Goal: Complete application form: Complete application form

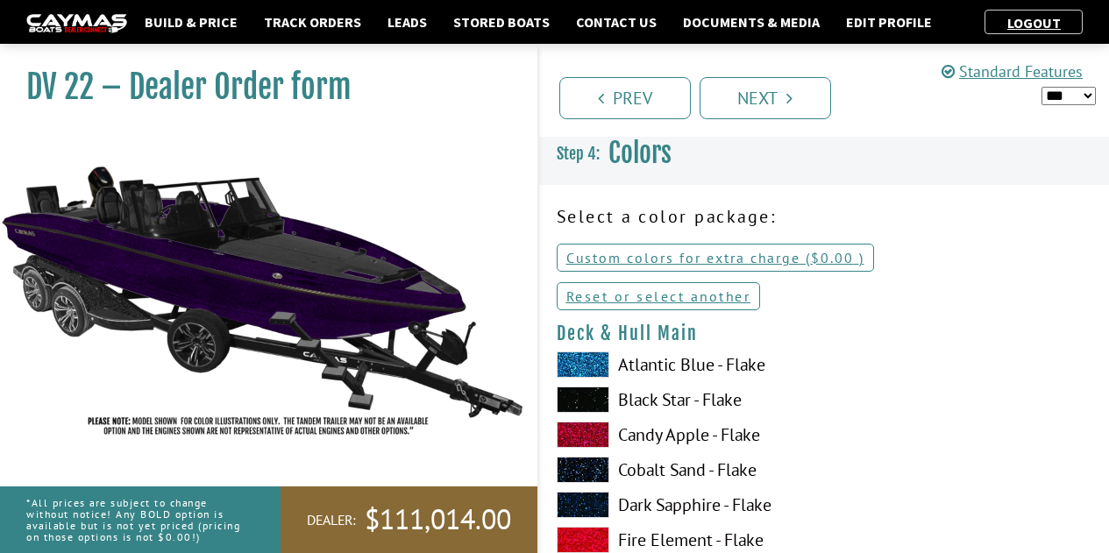
select select "*"
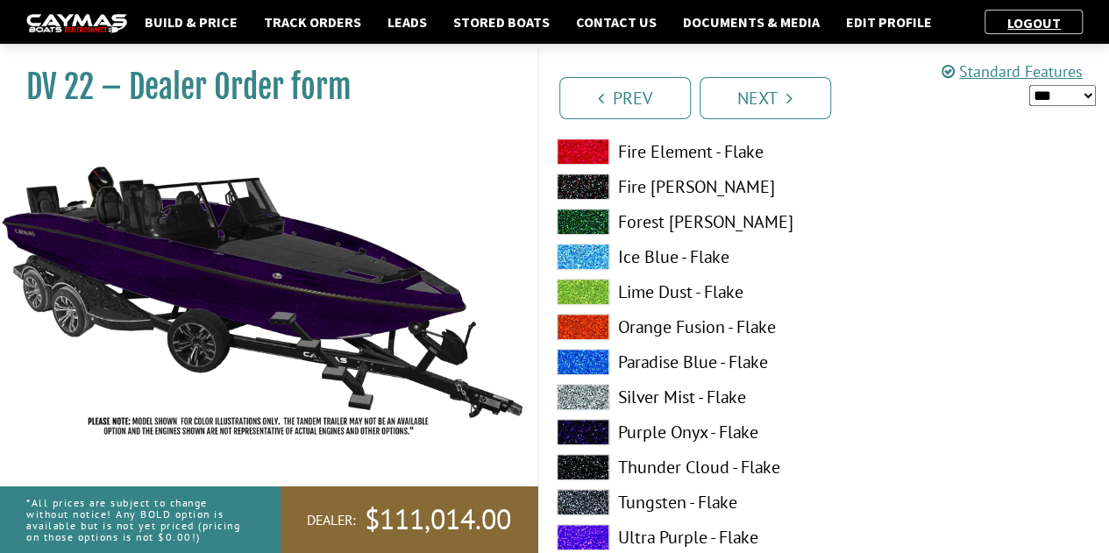
click at [597, 466] on span at bounding box center [583, 467] width 53 height 26
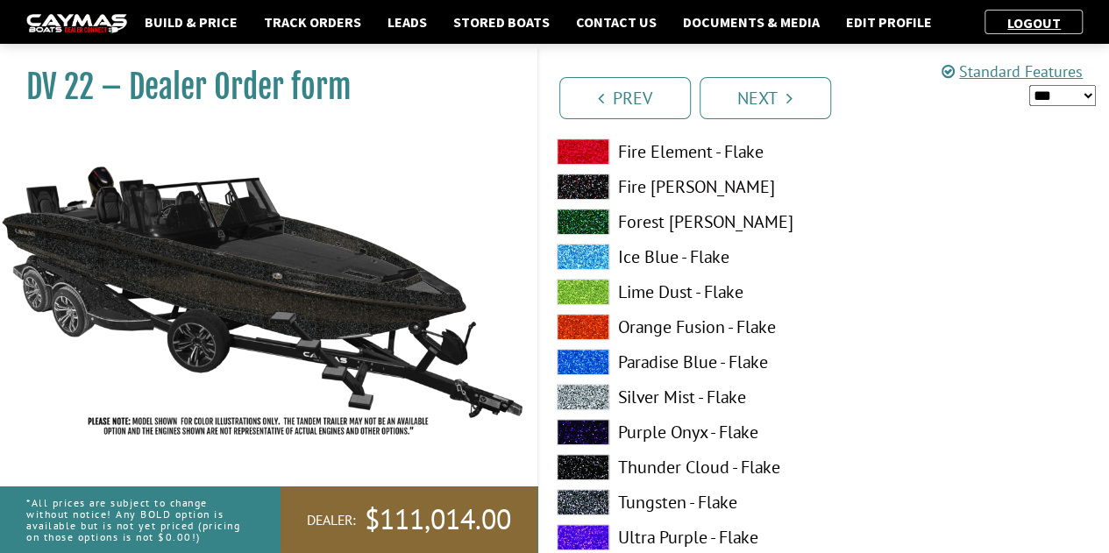
click at [584, 495] on span at bounding box center [583, 502] width 53 height 26
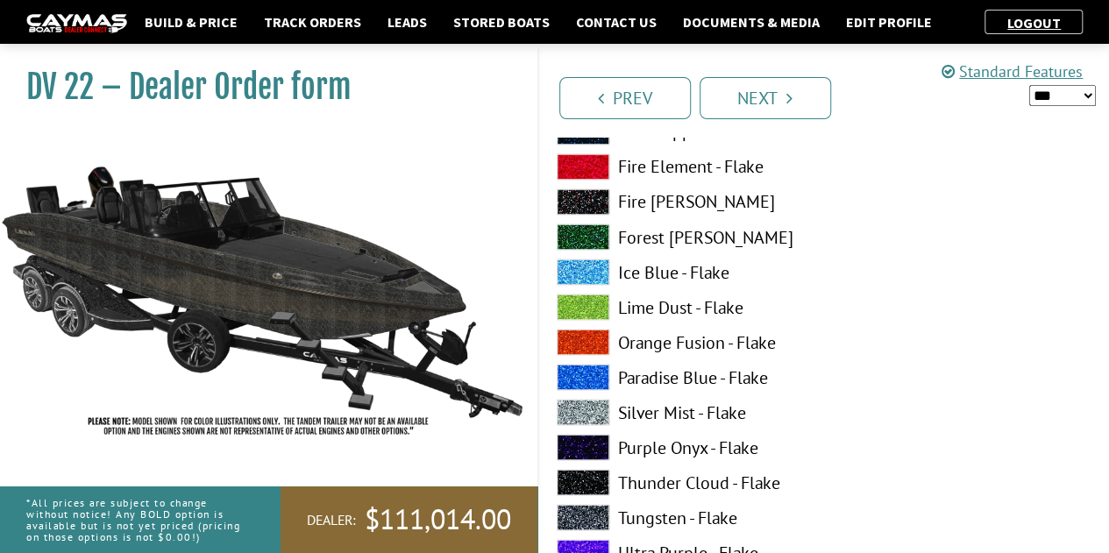
scroll to position [1448, 0]
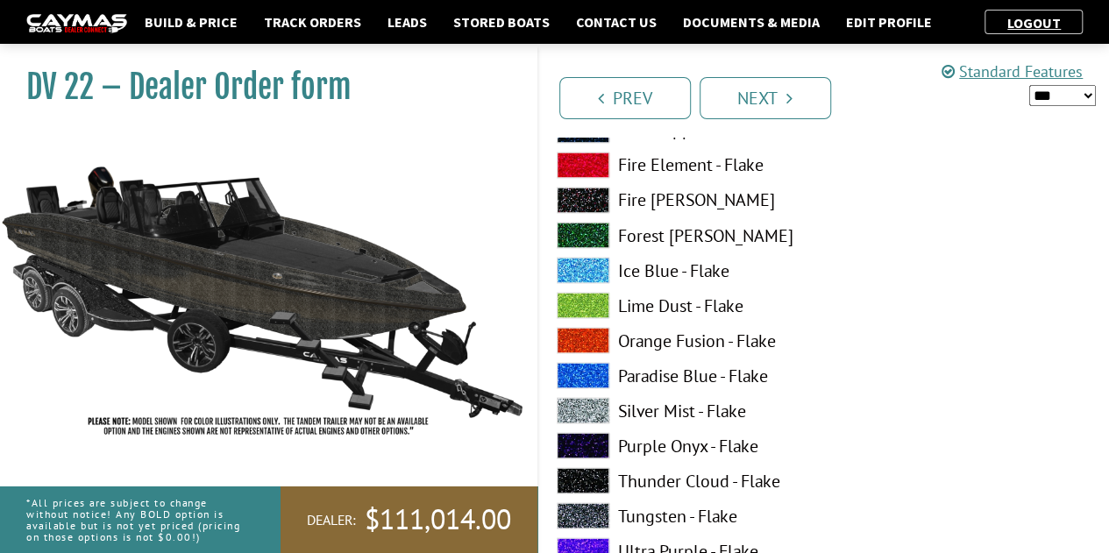
click at [585, 478] on span at bounding box center [583, 480] width 53 height 26
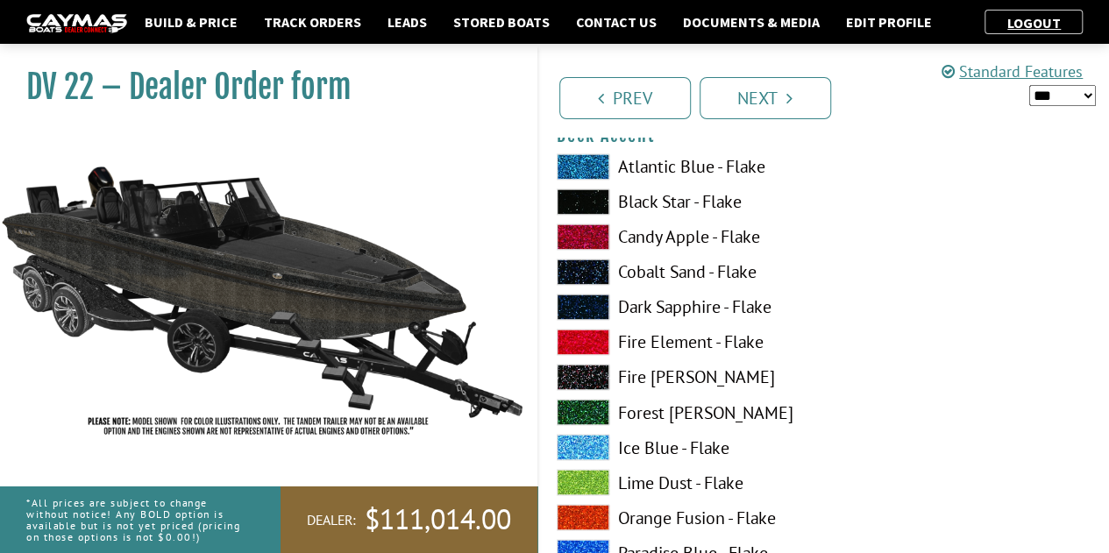
scroll to position [1221, 0]
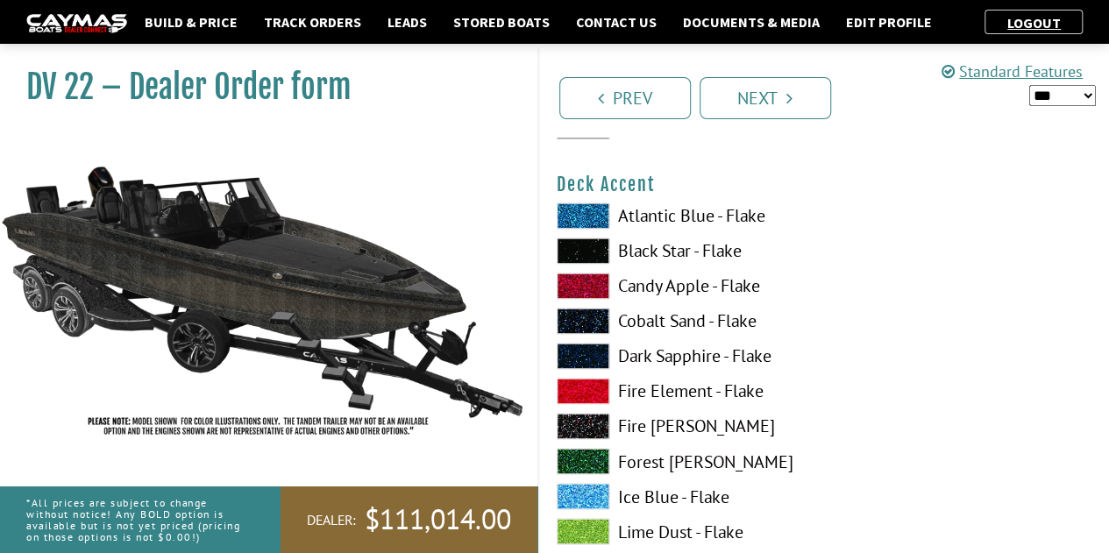
click at [586, 253] on span at bounding box center [583, 251] width 53 height 26
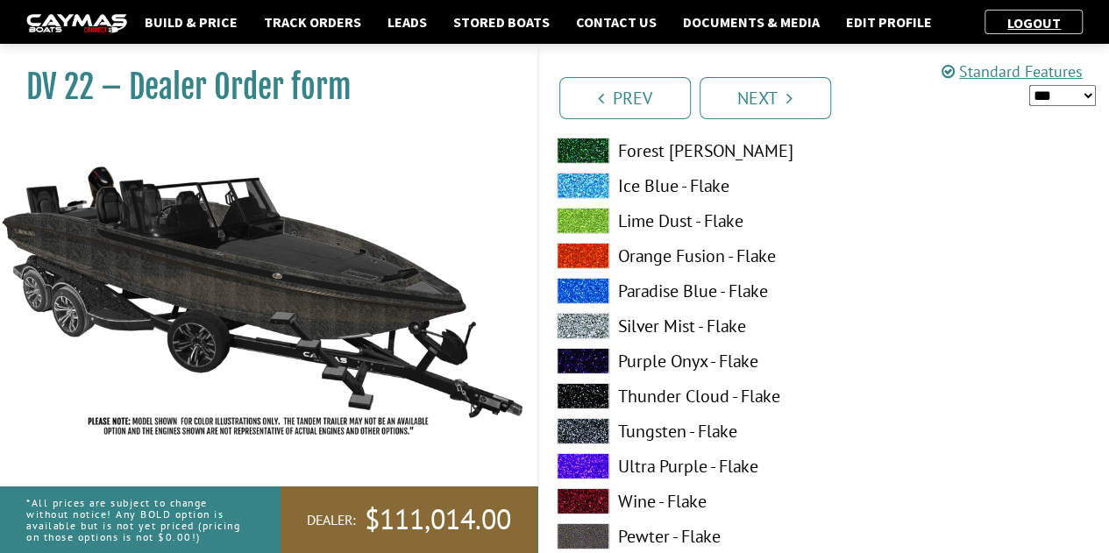
scroll to position [2610, 0]
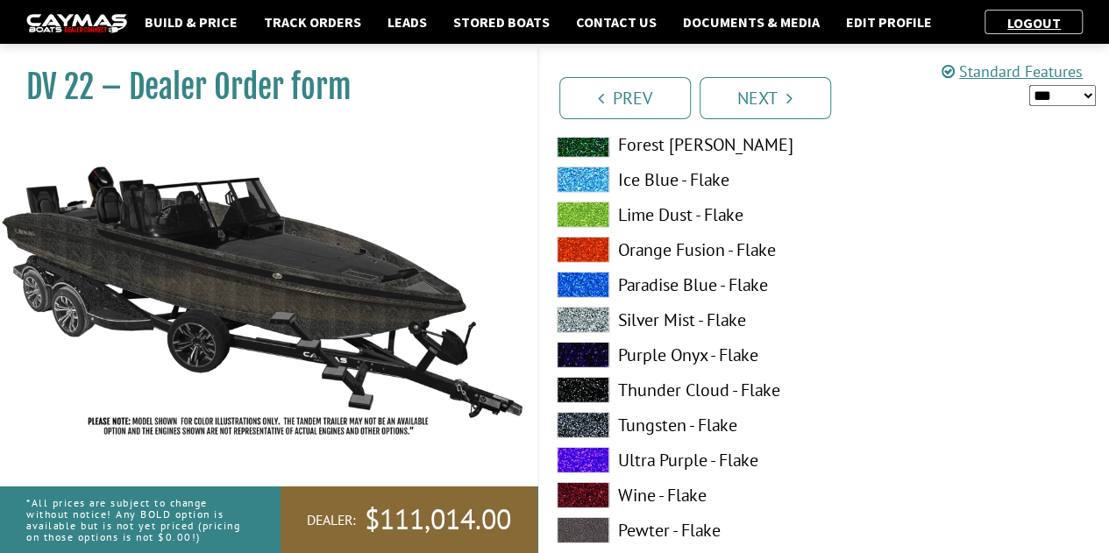
click at [584, 424] on span at bounding box center [583, 425] width 53 height 26
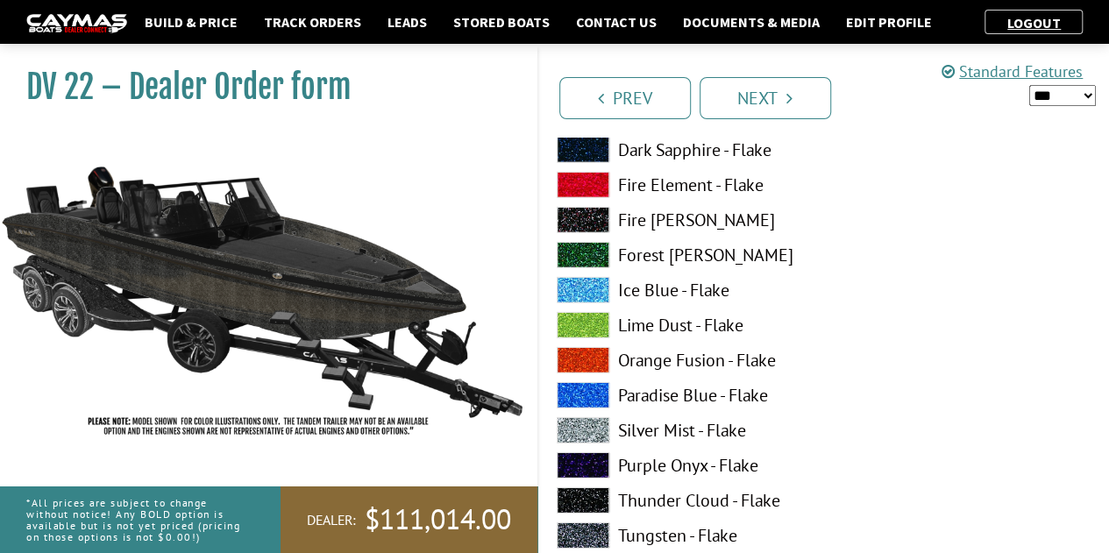
scroll to position [2510, 0]
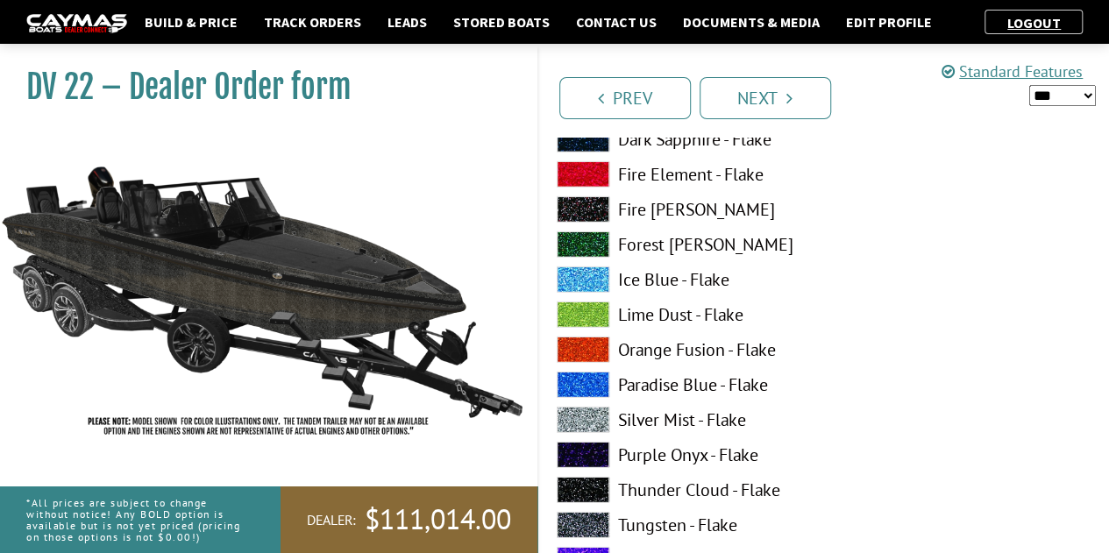
click at [587, 414] on span at bounding box center [583, 420] width 53 height 26
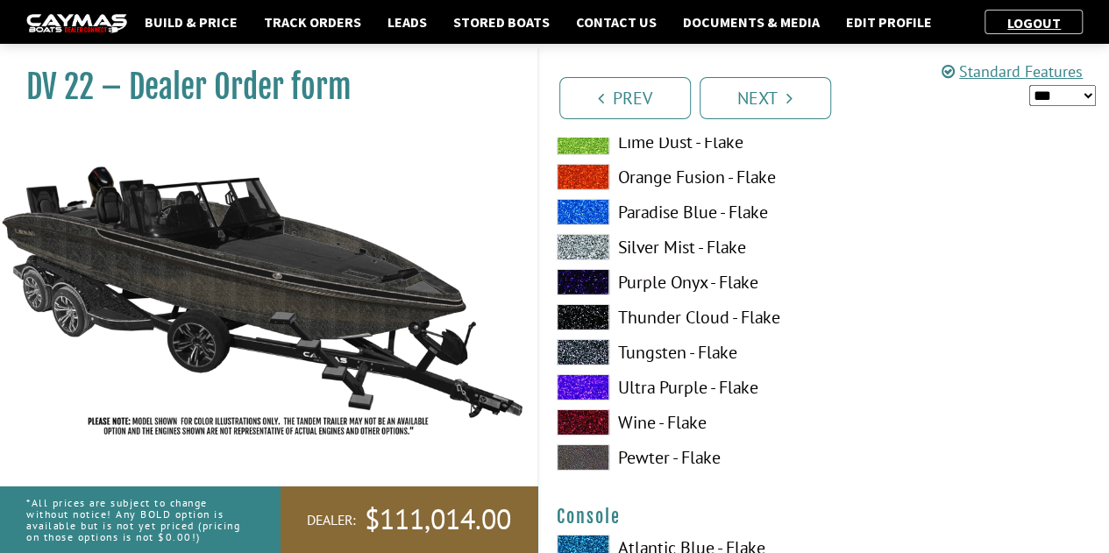
scroll to position [2684, 0]
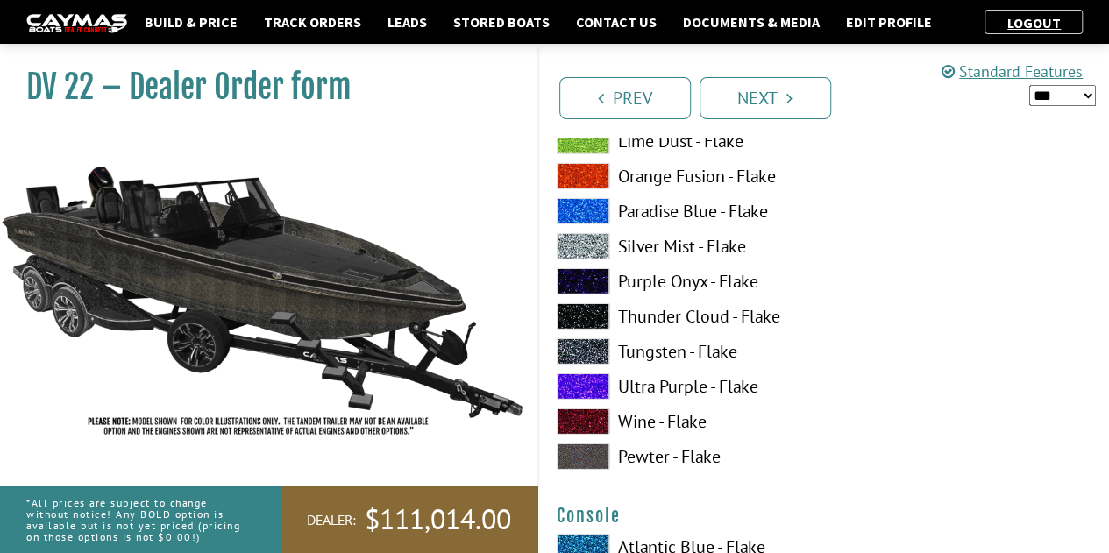
click at [586, 458] on span at bounding box center [583, 457] width 53 height 26
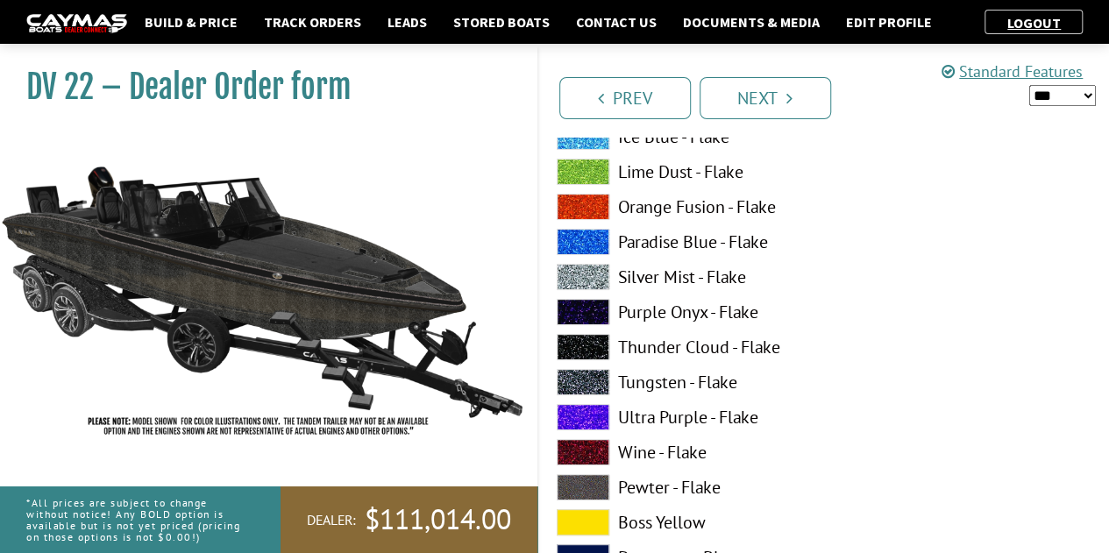
scroll to position [3377, 0]
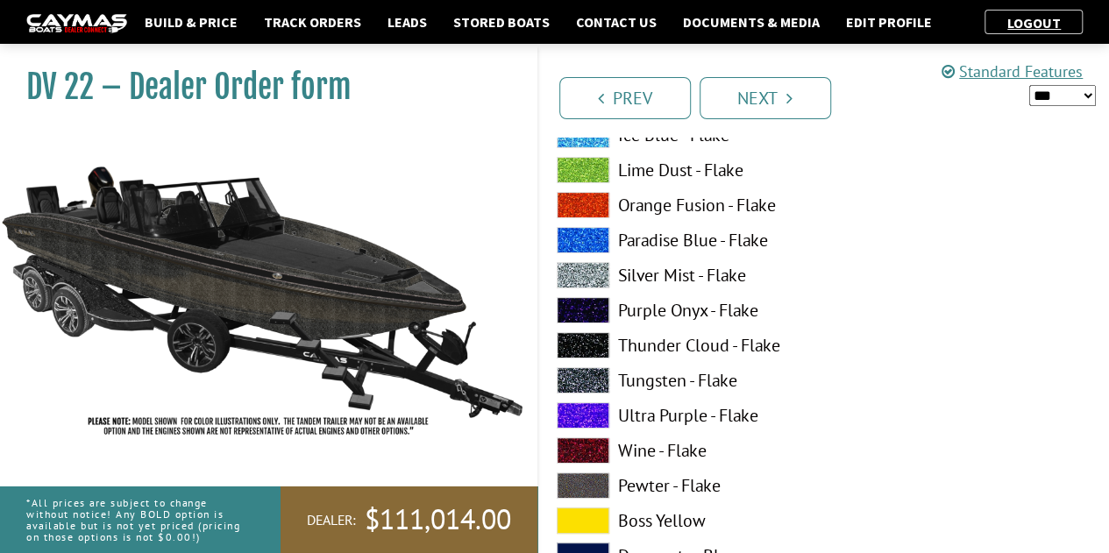
click at [580, 371] on span at bounding box center [583, 380] width 53 height 26
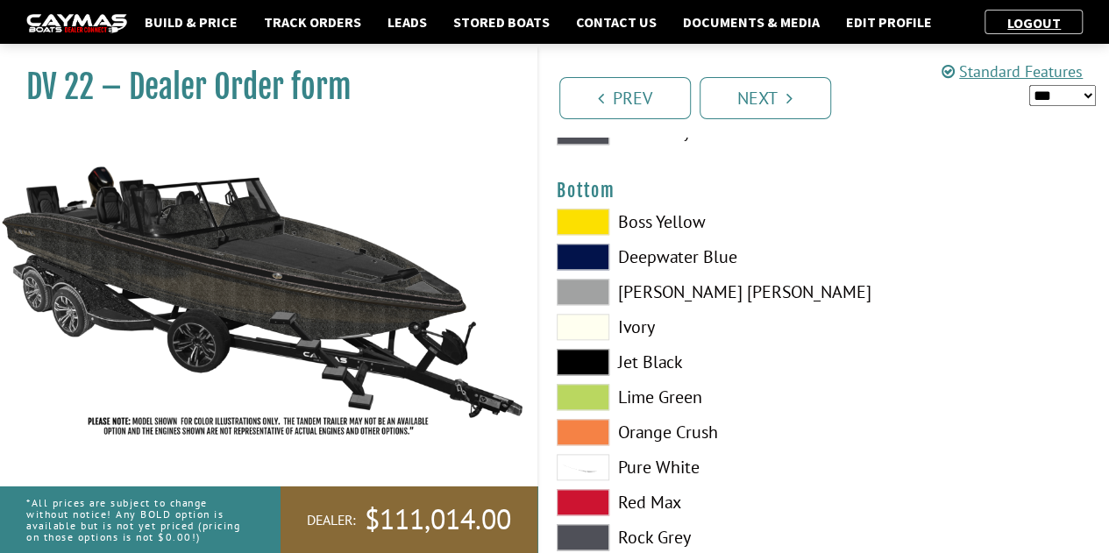
scroll to position [4083, 0]
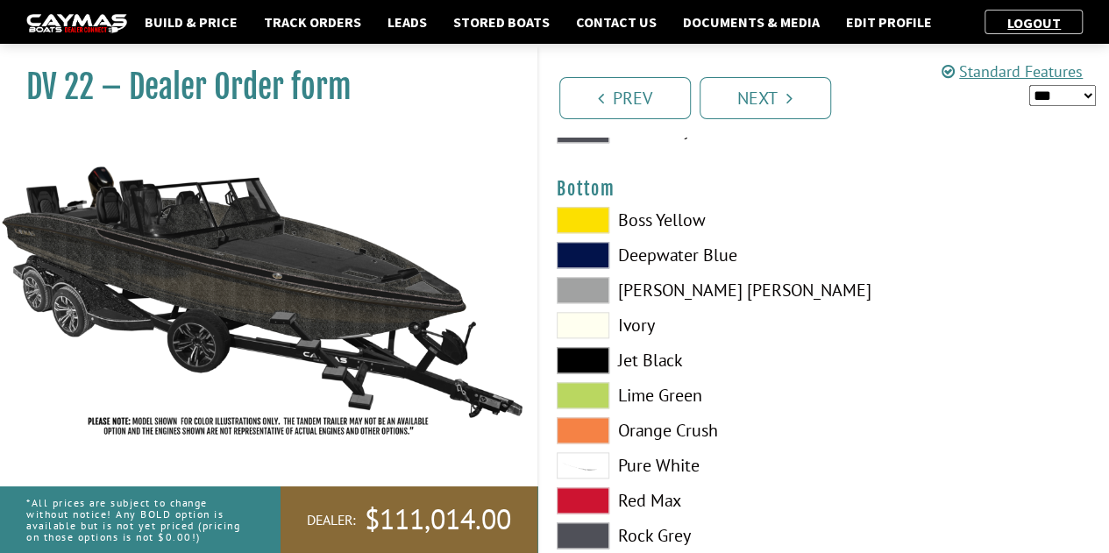
click at [585, 338] on div "Boss Yellow Deepwater Blue Dove [PERSON_NAME] Jet Black [GEOGRAPHIC_DATA]" at bounding box center [681, 382] width 285 height 351
click at [580, 354] on span at bounding box center [583, 360] width 53 height 26
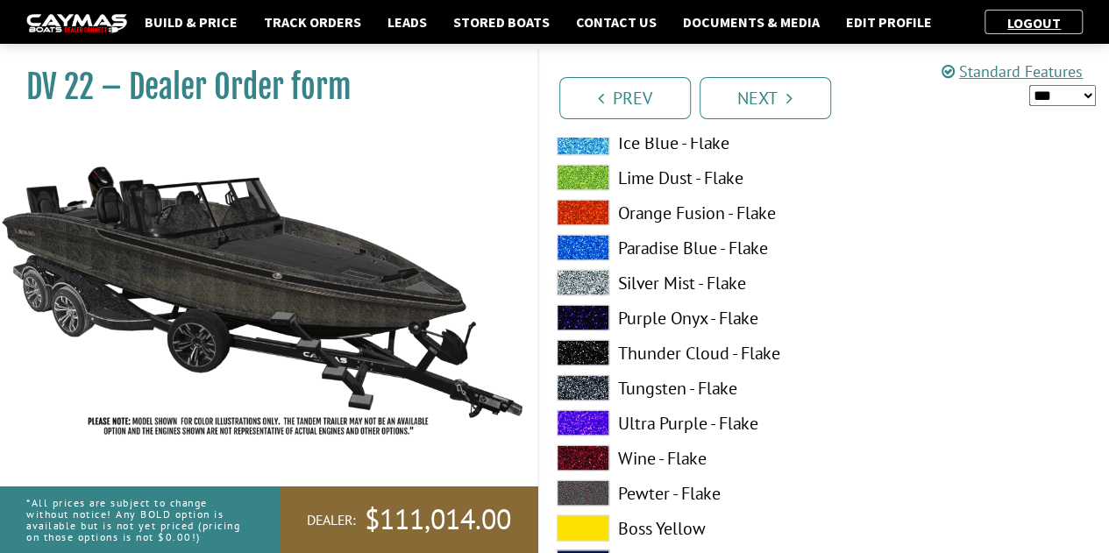
scroll to position [4849, 0]
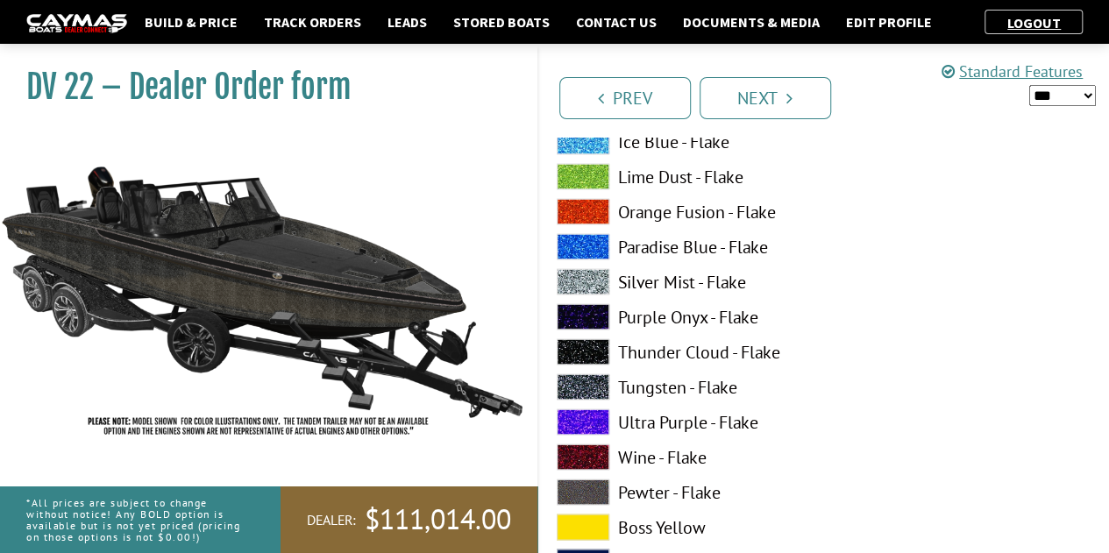
click at [580, 392] on span at bounding box center [583, 387] width 53 height 26
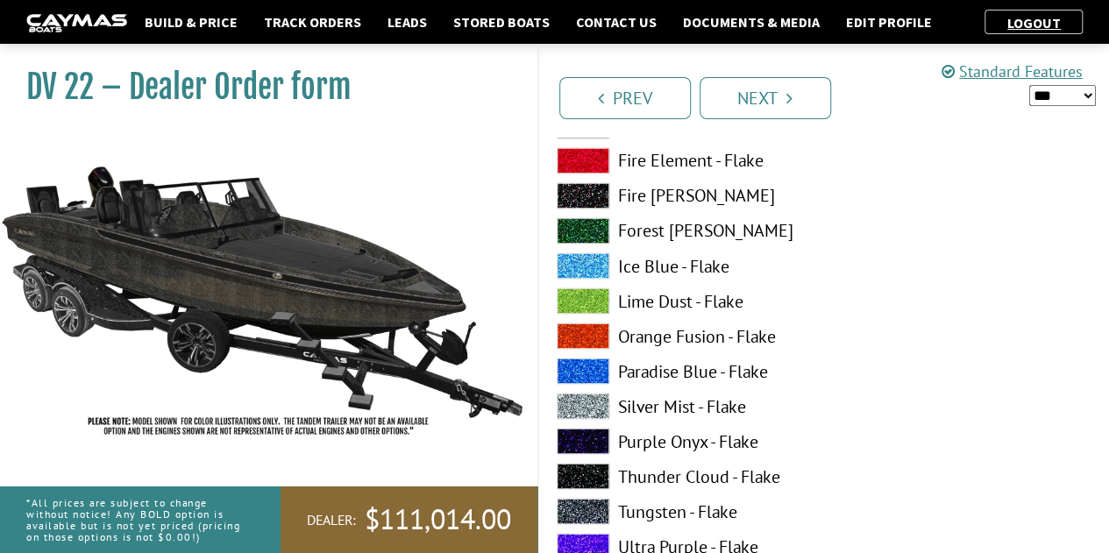
scroll to position [4757, 0]
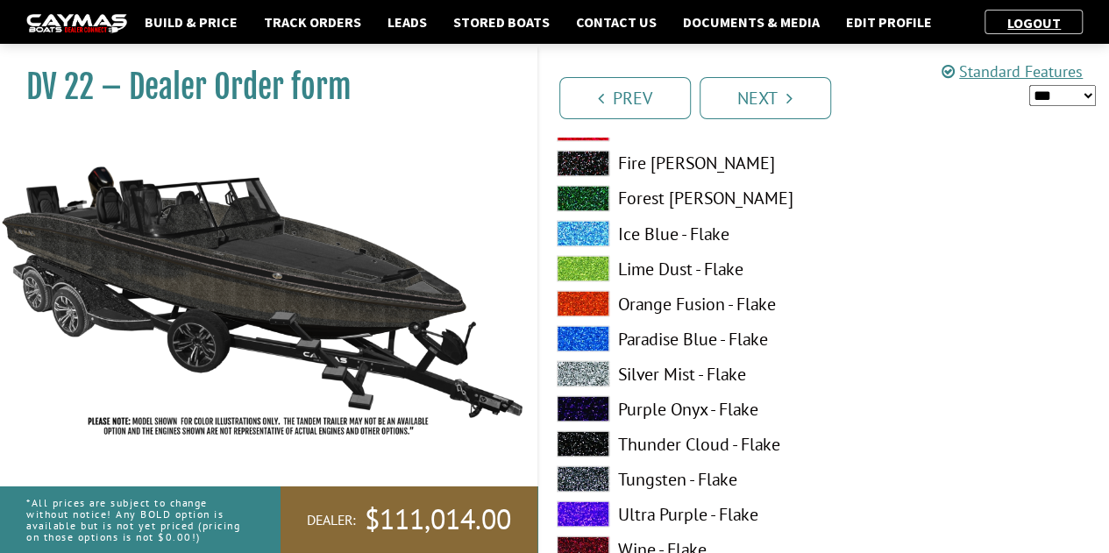
click at [580, 392] on div "Atlantic Blue - Flake Black Star - Flake Candy Apple - Flake Cobalt Sand - Flak…" at bounding box center [681, 447] width 285 height 1017
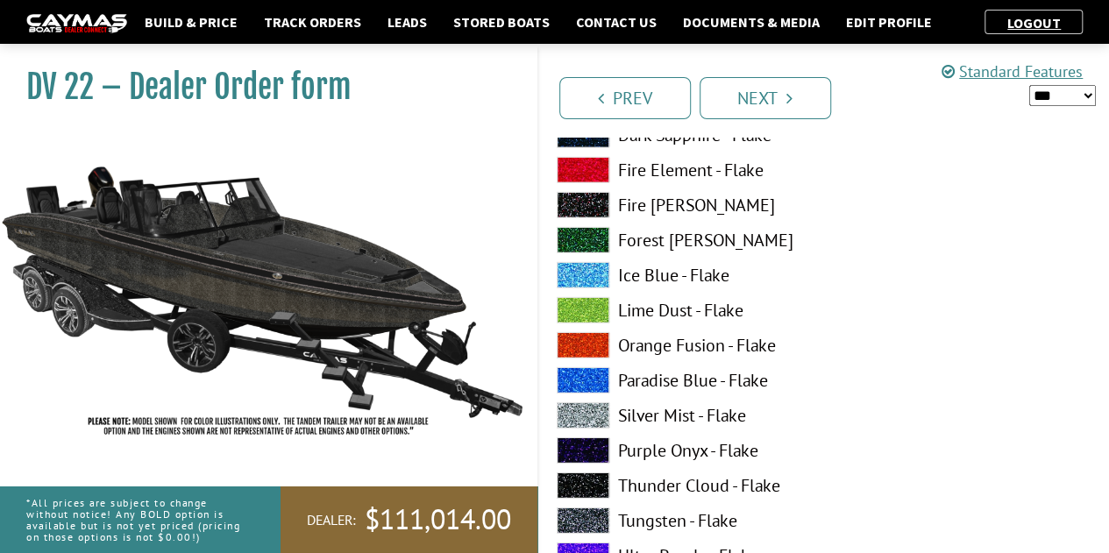
scroll to position [5818, 0]
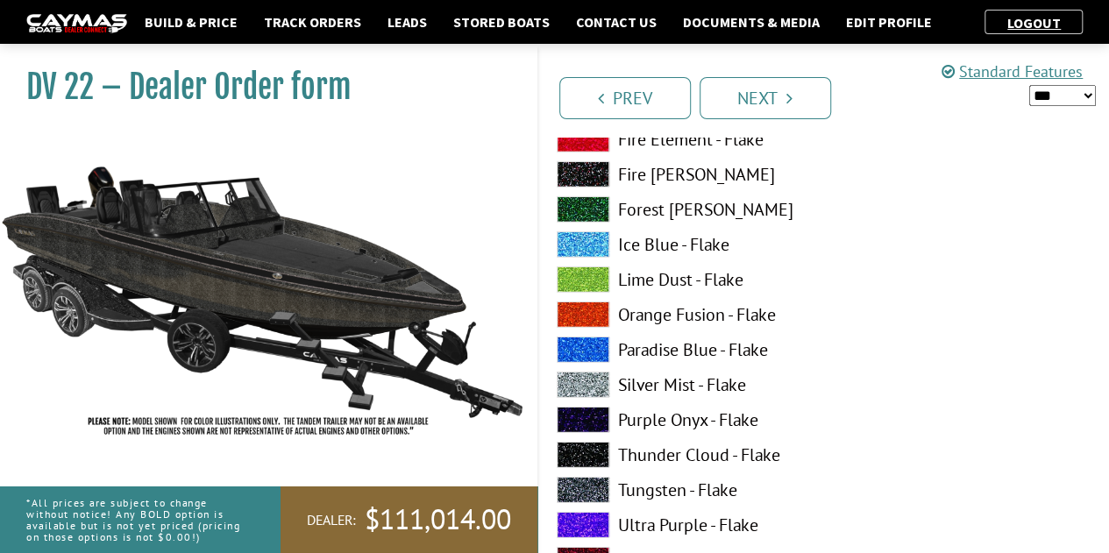
click at [578, 380] on span at bounding box center [583, 385] width 53 height 26
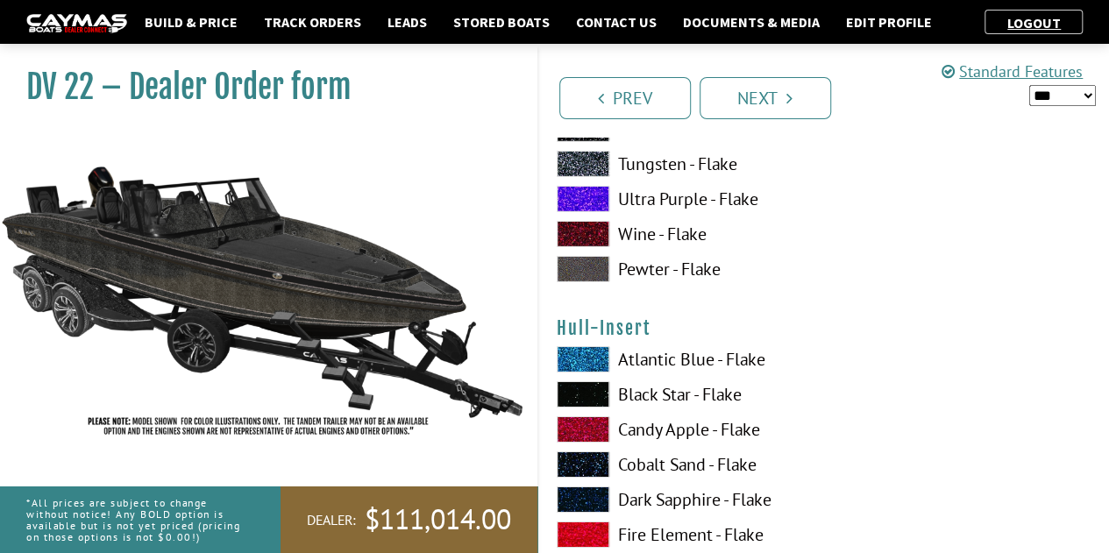
scroll to position [6122, 0]
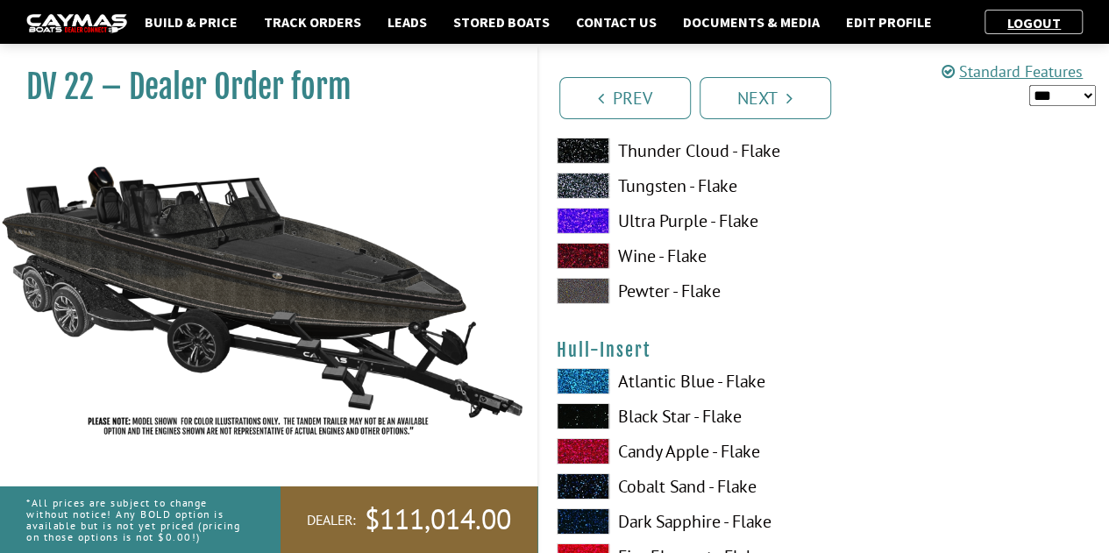
click at [591, 287] on span at bounding box center [583, 291] width 53 height 26
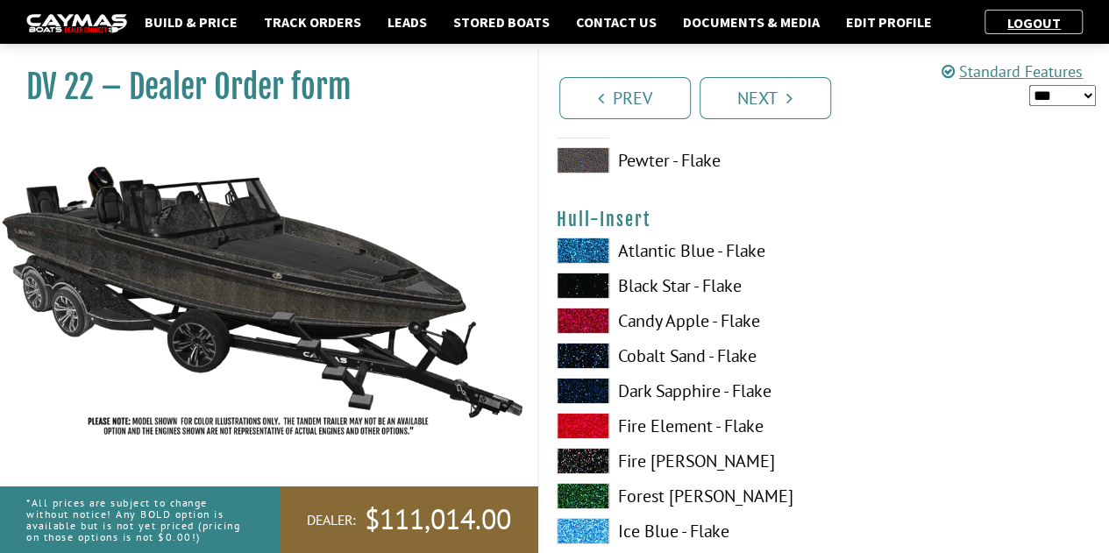
scroll to position [6254, 0]
click at [591, 286] on span at bounding box center [583, 285] width 53 height 26
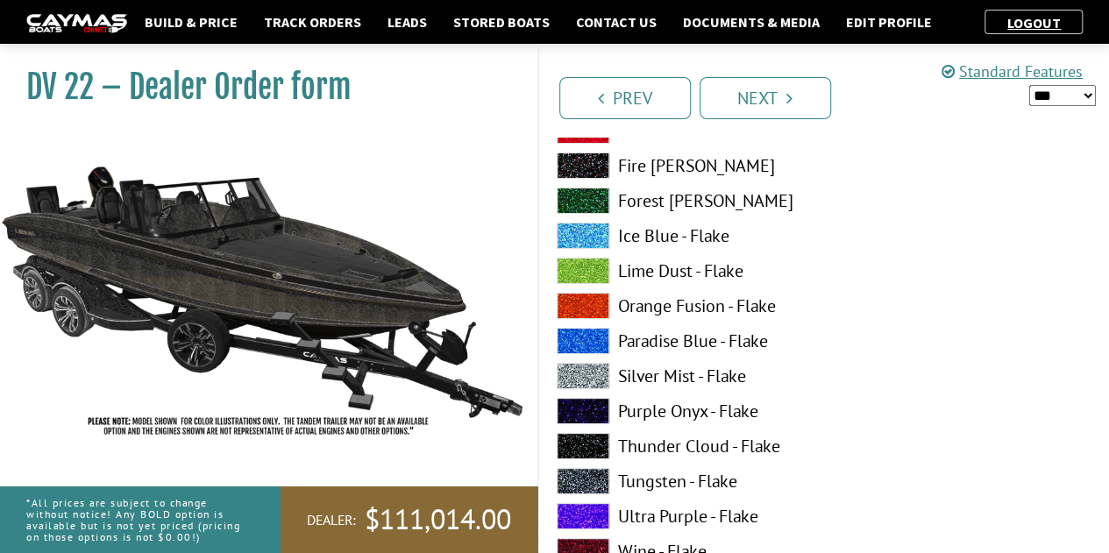
scroll to position [6553, 0]
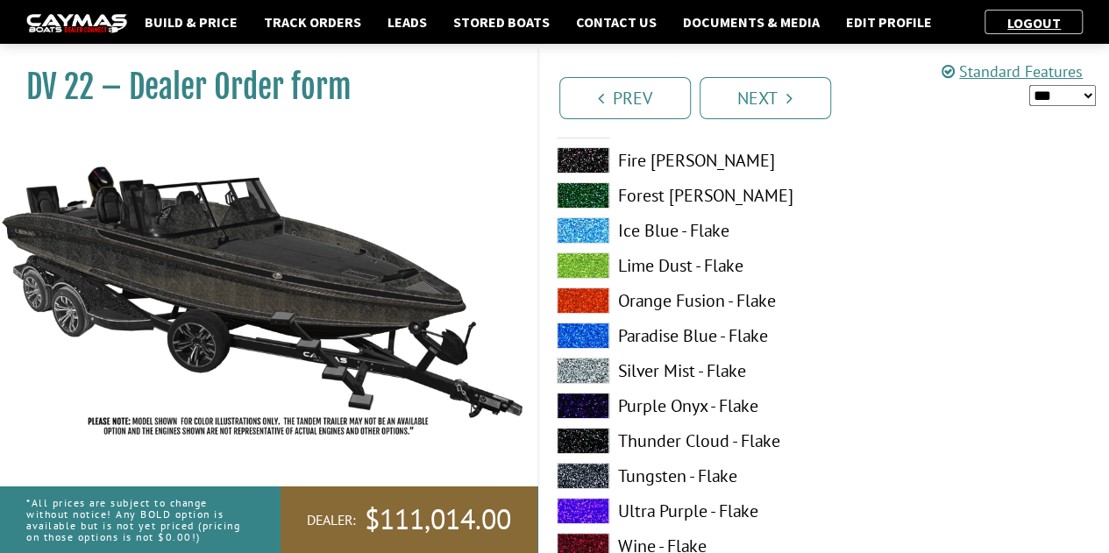
click at [593, 434] on span at bounding box center [583, 441] width 53 height 26
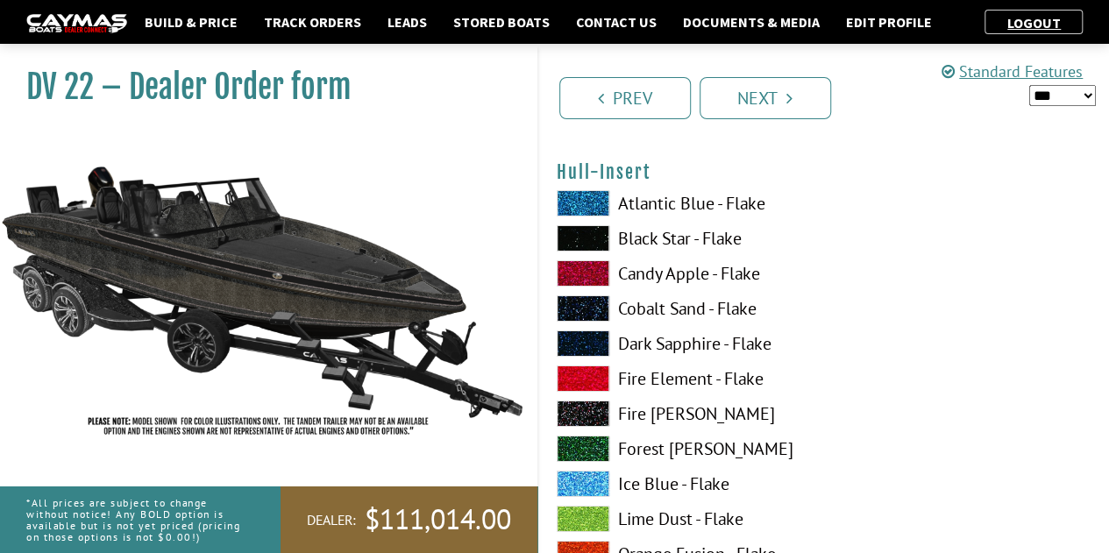
scroll to position [6294, 0]
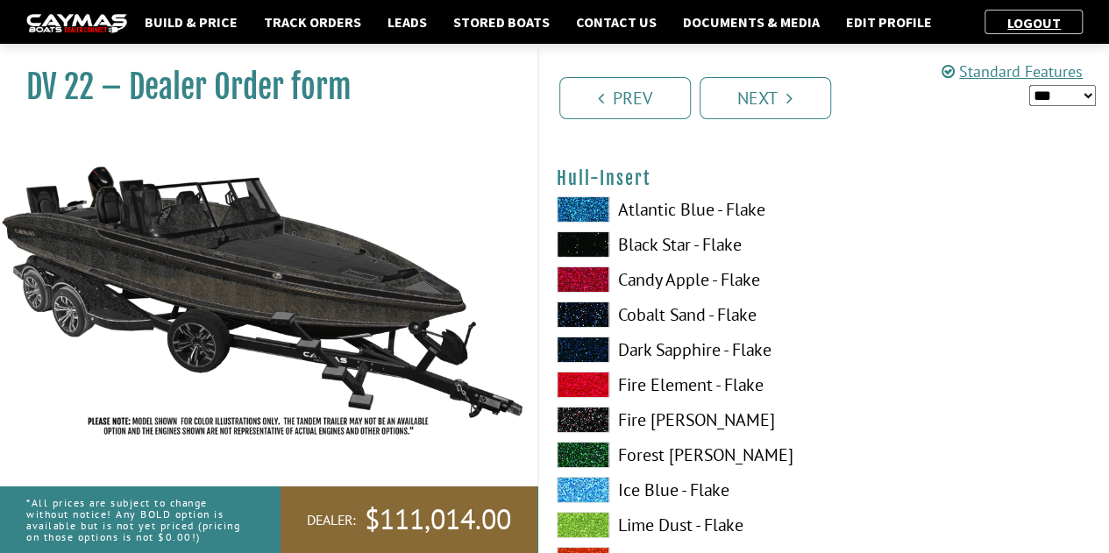
click at [592, 317] on span at bounding box center [583, 315] width 53 height 26
click at [593, 232] on span at bounding box center [583, 244] width 53 height 26
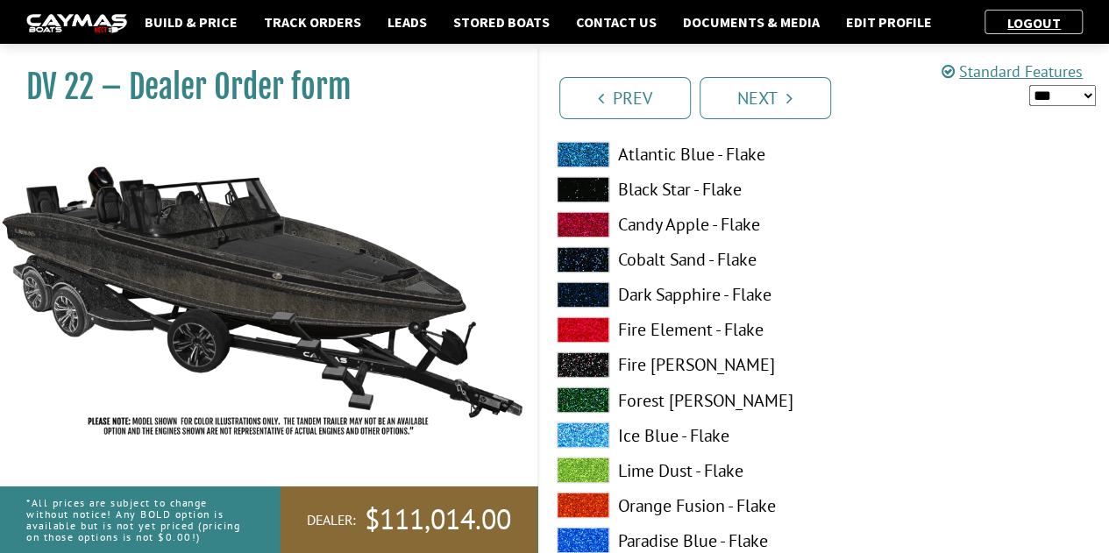
scroll to position [1259, 0]
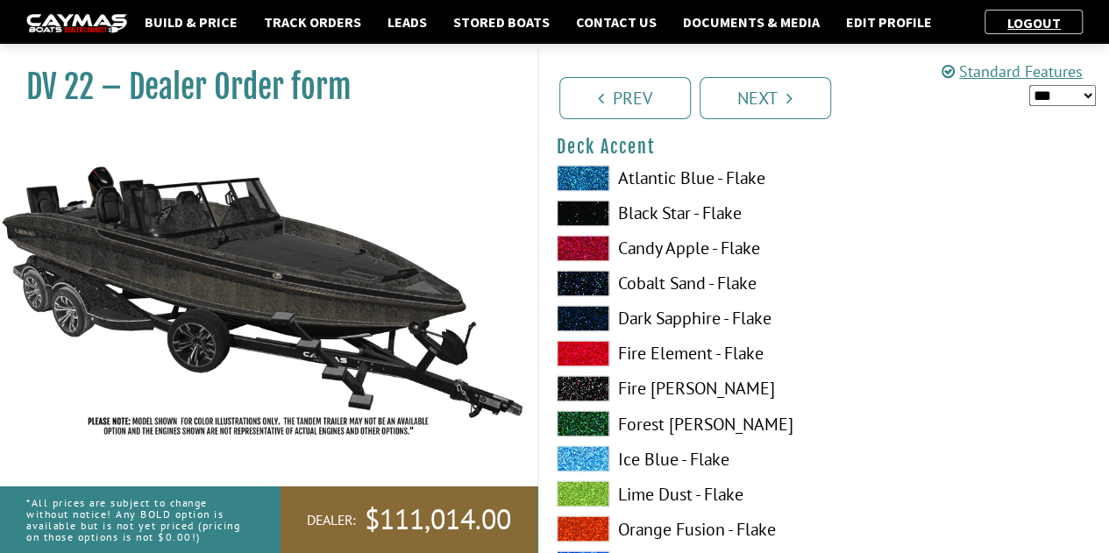
click at [592, 244] on span at bounding box center [583, 248] width 53 height 26
click at [588, 206] on span at bounding box center [583, 213] width 53 height 26
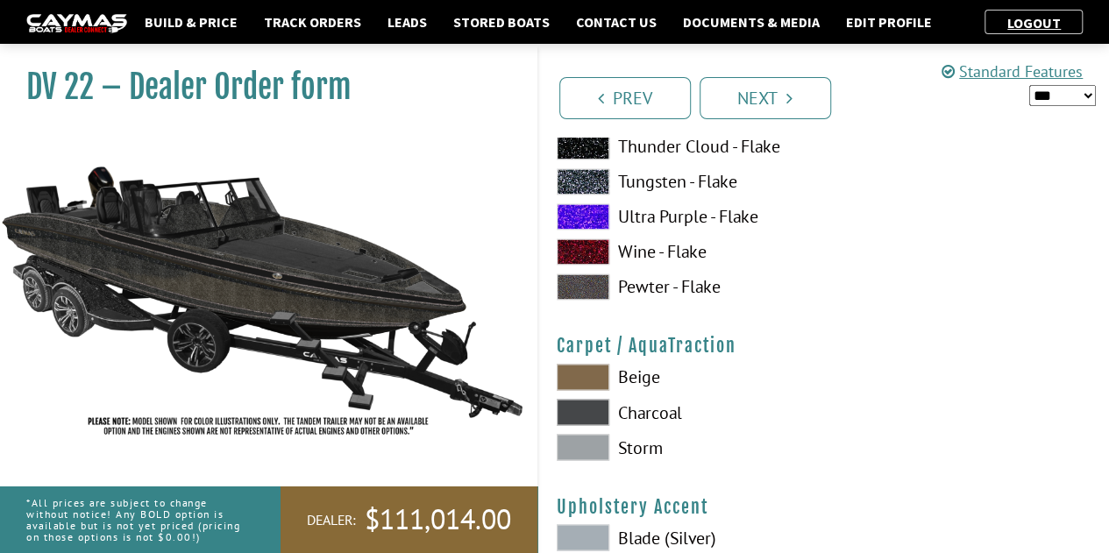
scroll to position [7922, 0]
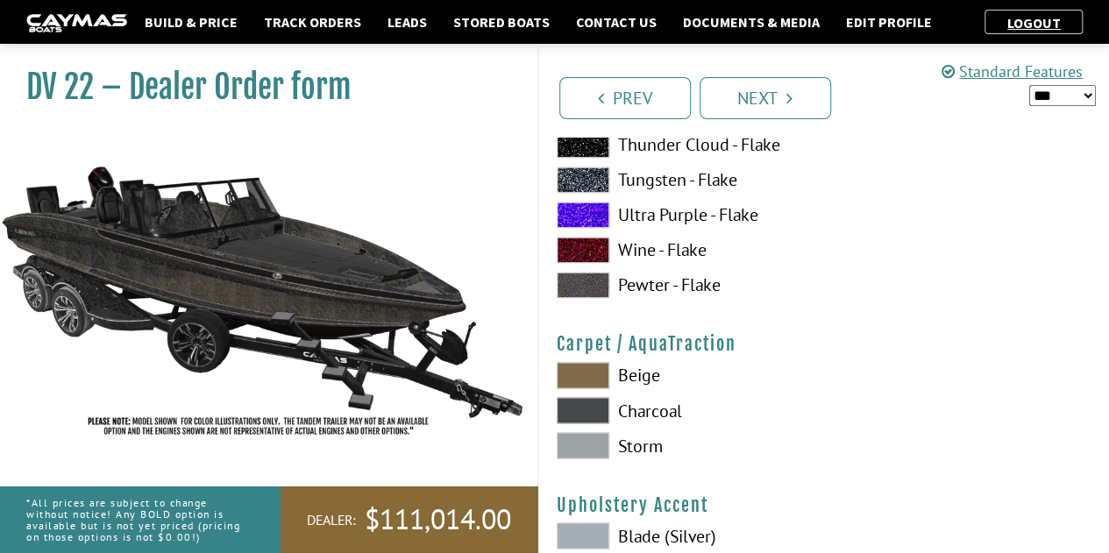
click at [594, 288] on span at bounding box center [583, 285] width 53 height 26
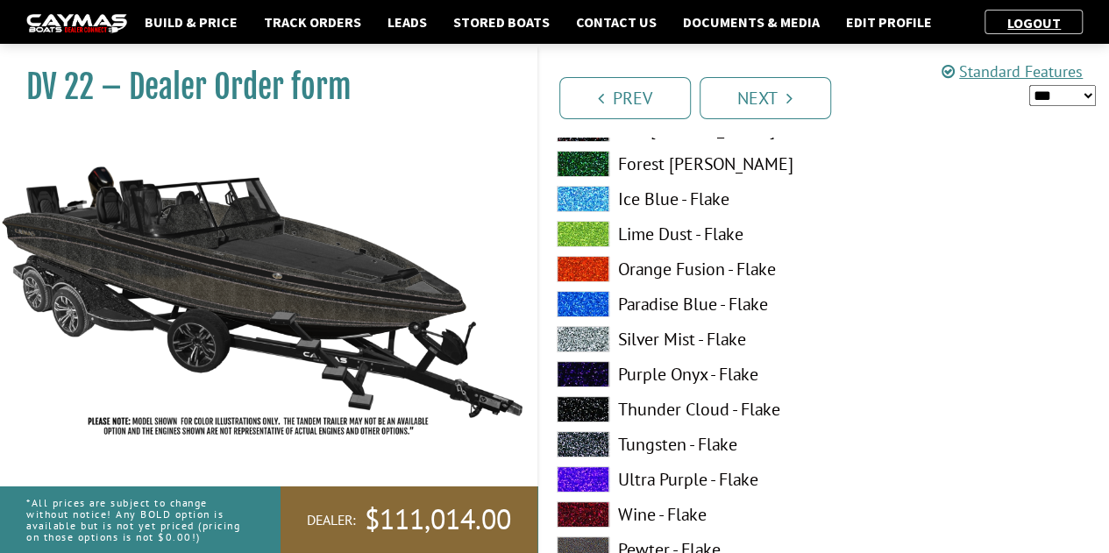
scroll to position [6584, 0]
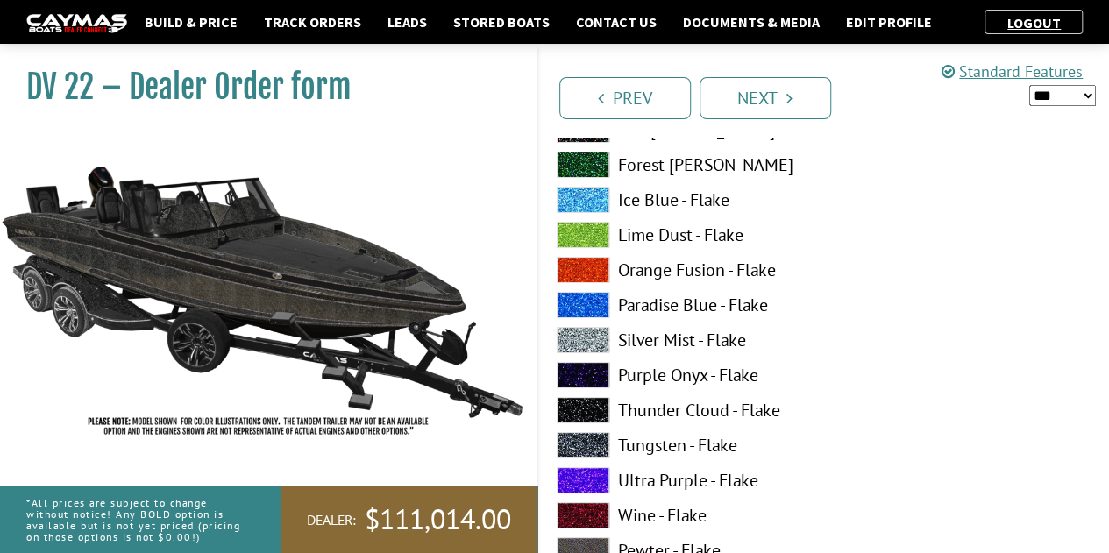
click at [592, 445] on span at bounding box center [583, 445] width 53 height 26
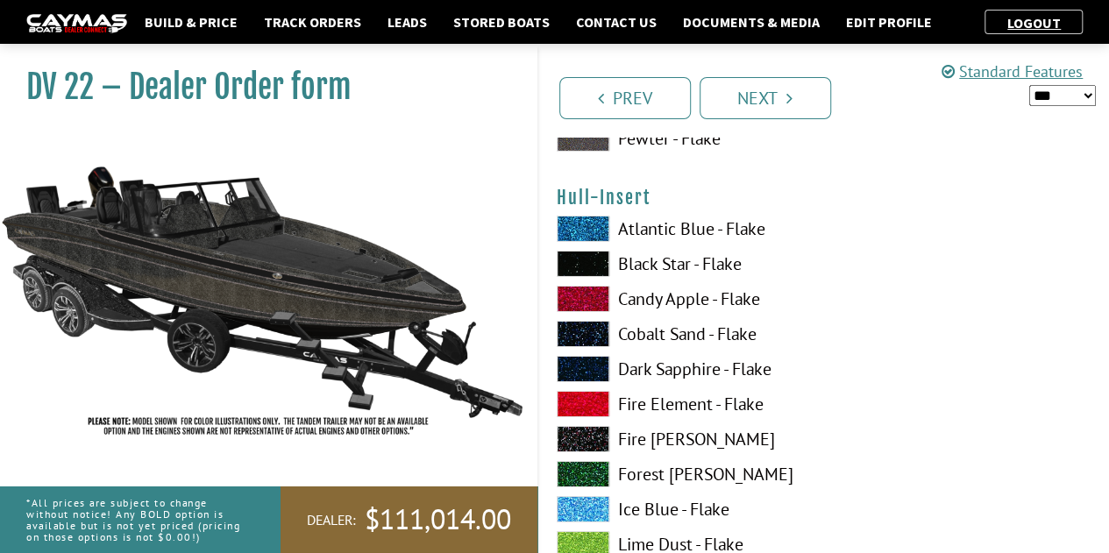
scroll to position [6274, 0]
click at [601, 260] on span at bounding box center [583, 265] width 53 height 26
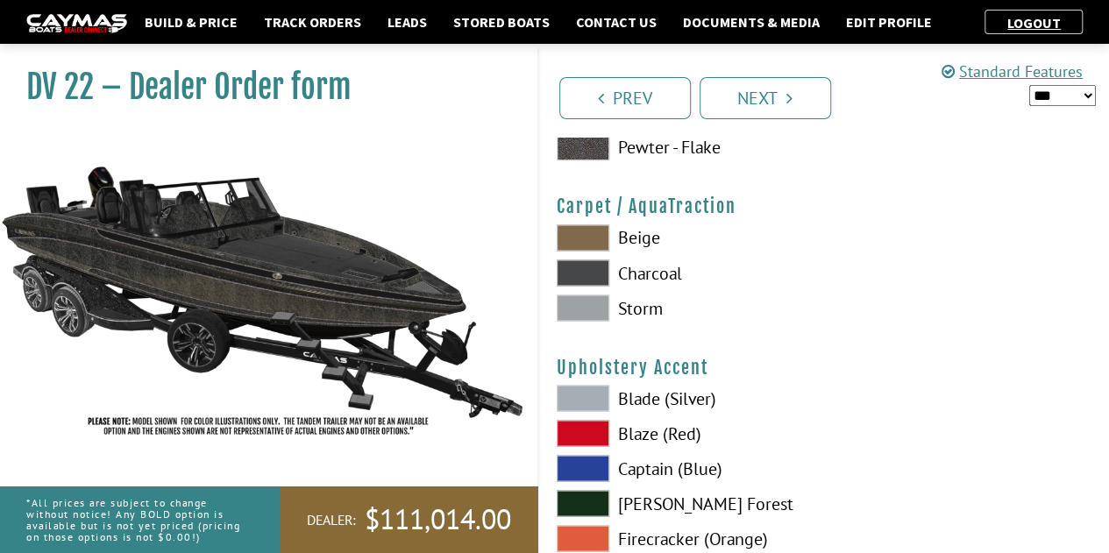
scroll to position [8059, 0]
click at [601, 260] on span at bounding box center [583, 273] width 53 height 26
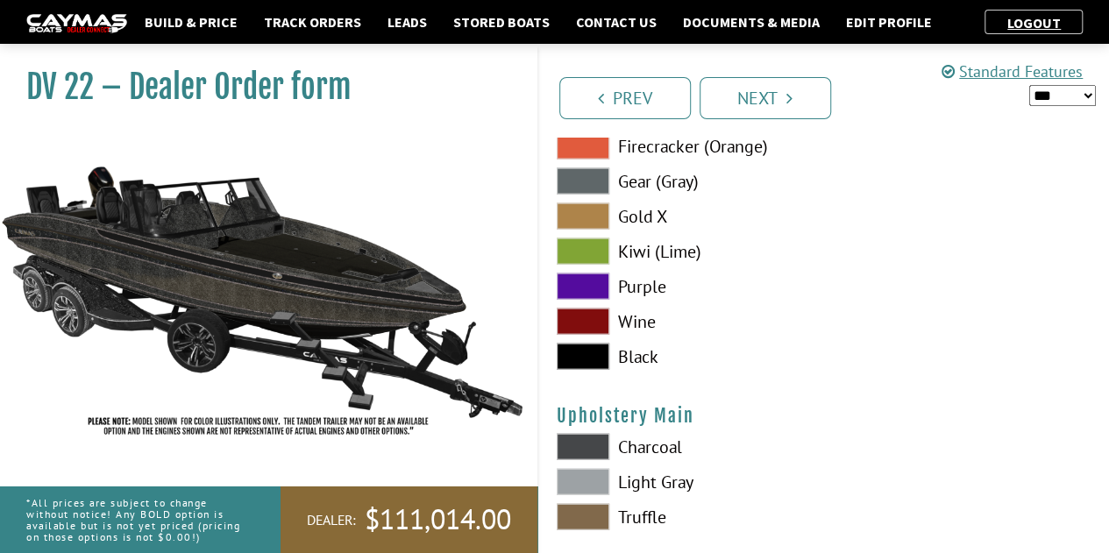
scroll to position [8461, 0]
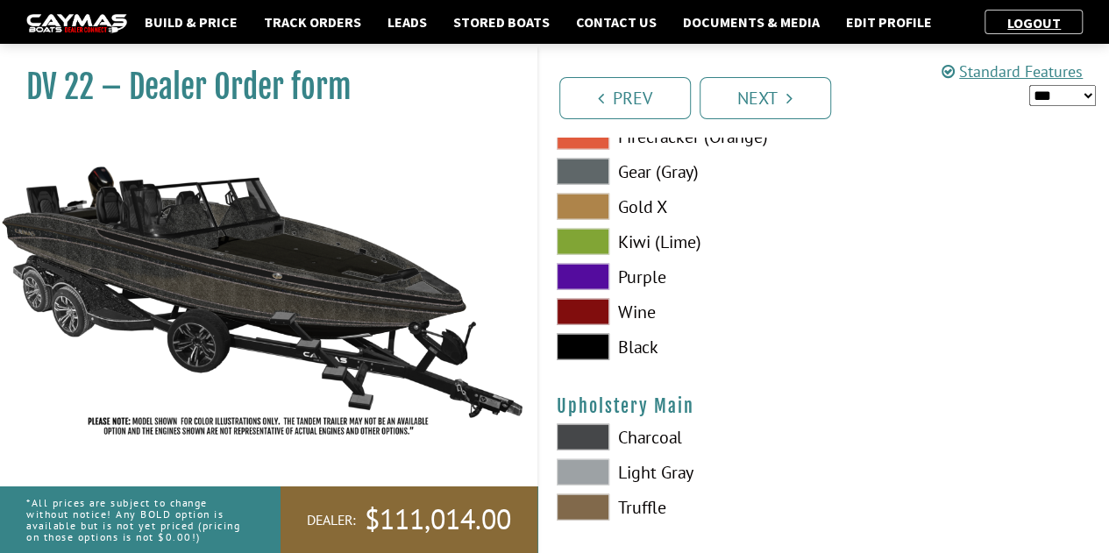
click at [591, 346] on span at bounding box center [583, 347] width 53 height 26
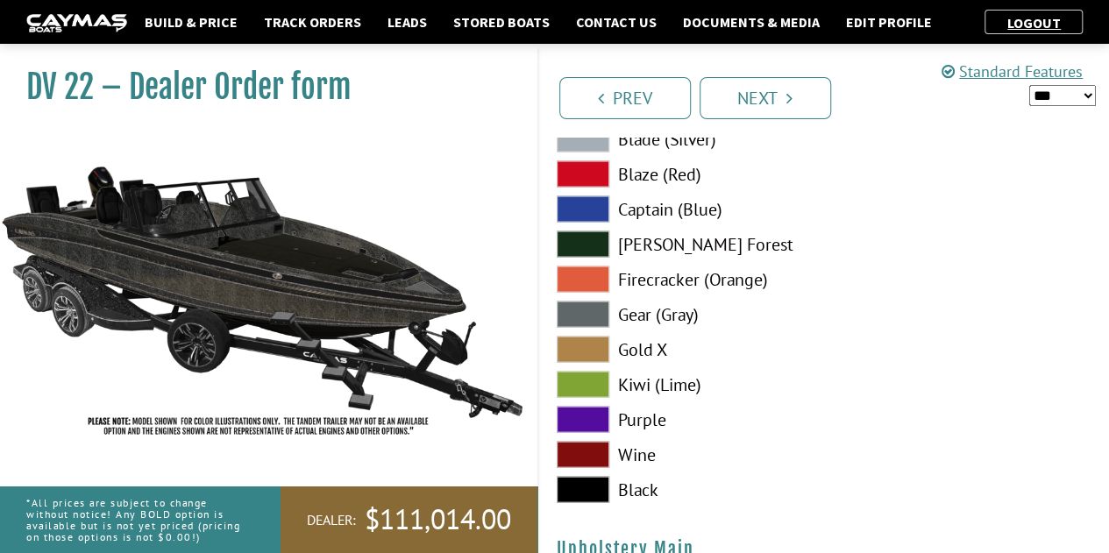
scroll to position [8317, 0]
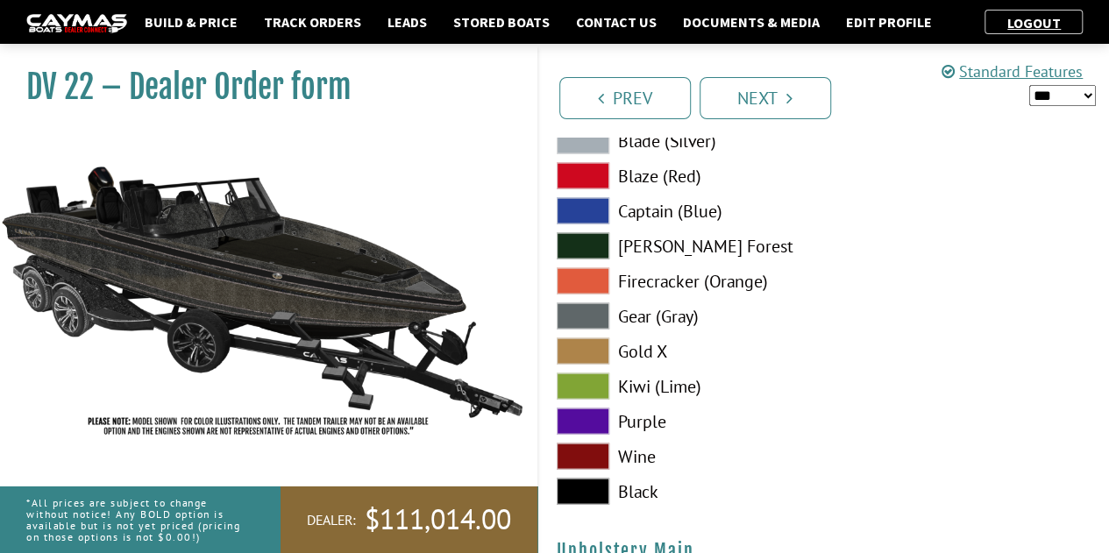
click at [594, 319] on span at bounding box center [583, 316] width 53 height 26
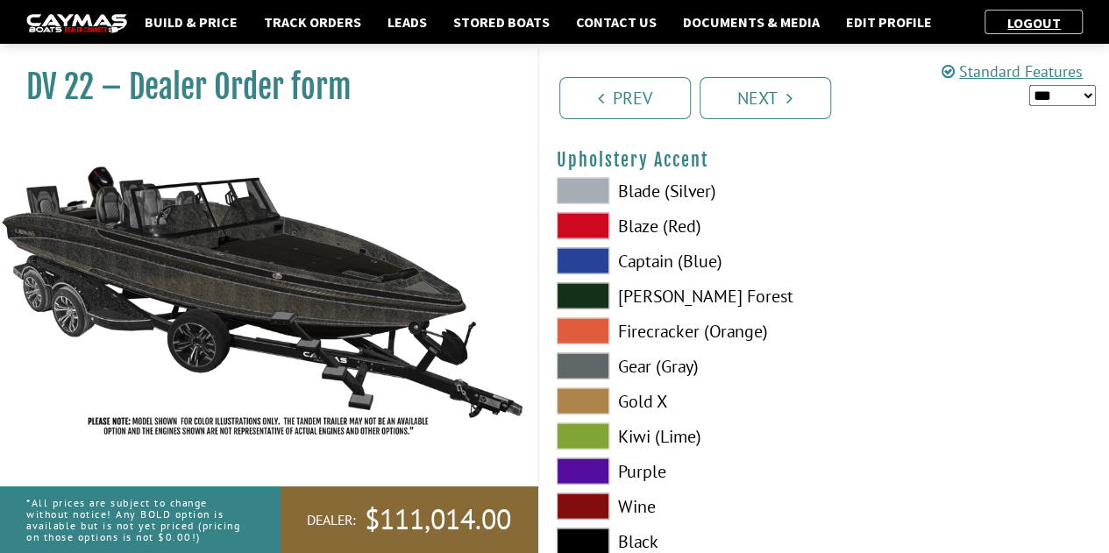
scroll to position [8220, 0]
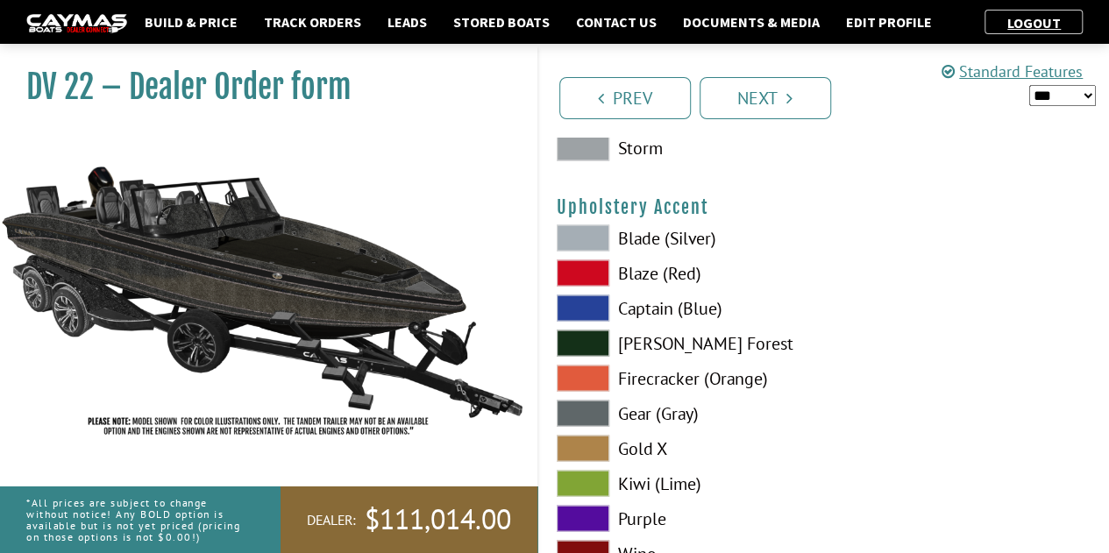
click at [597, 224] on span at bounding box center [583, 237] width 53 height 26
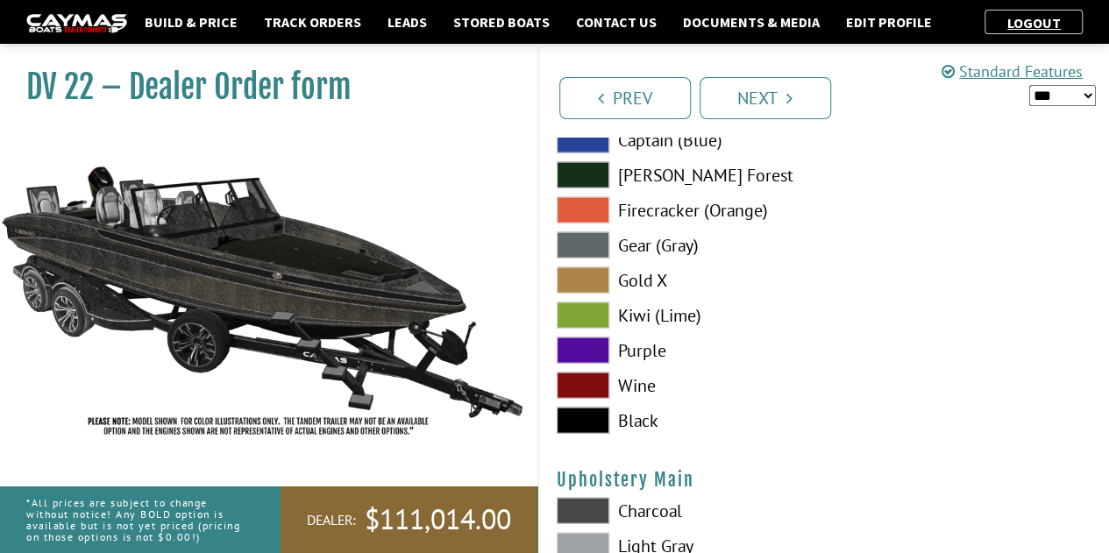
scroll to position [8389, 0]
click at [590, 246] on span at bounding box center [583, 244] width 53 height 26
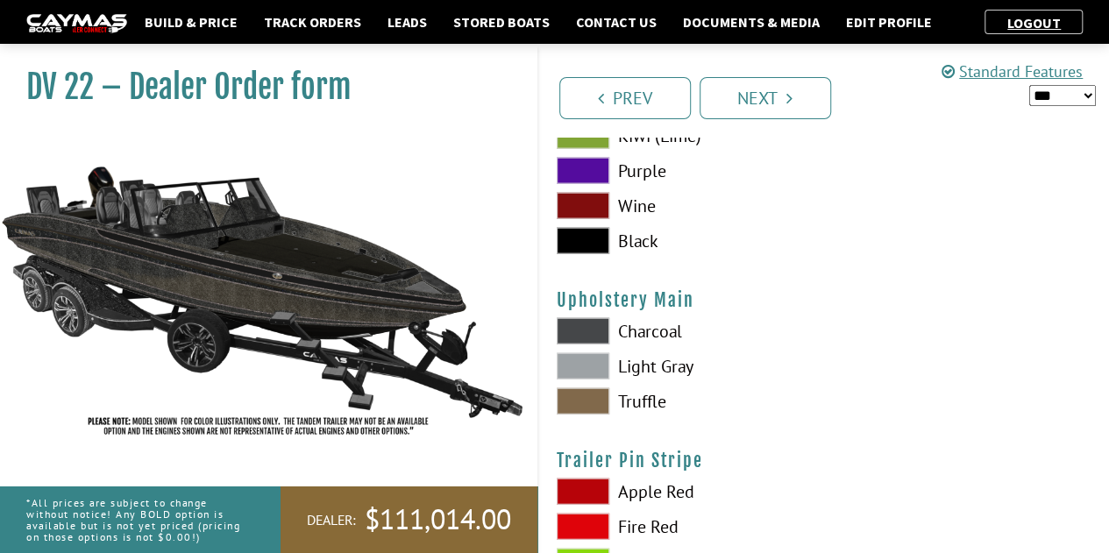
scroll to position [8568, 0]
click at [593, 322] on span at bounding box center [583, 330] width 53 height 26
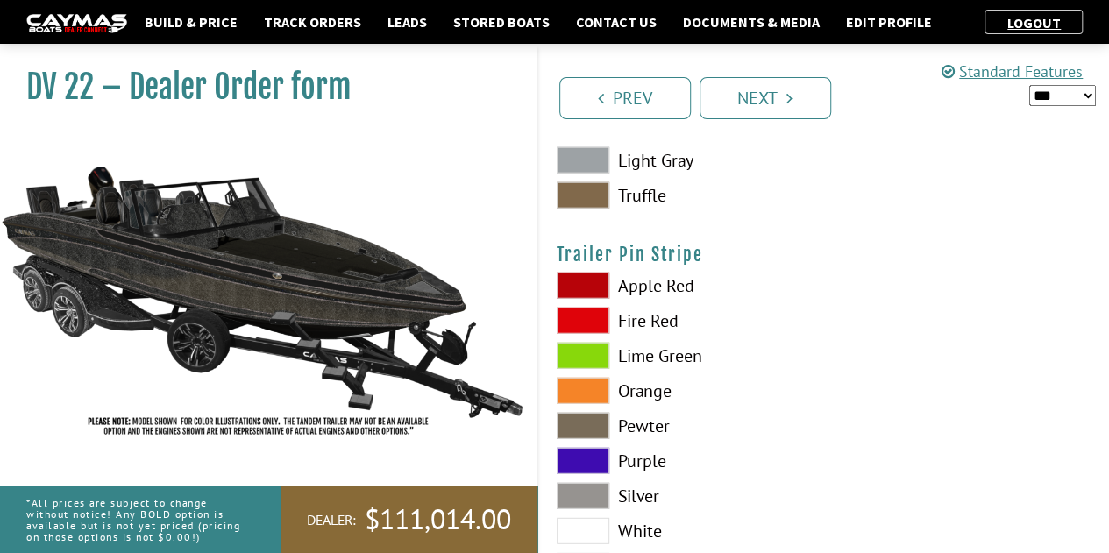
scroll to position [8763, 0]
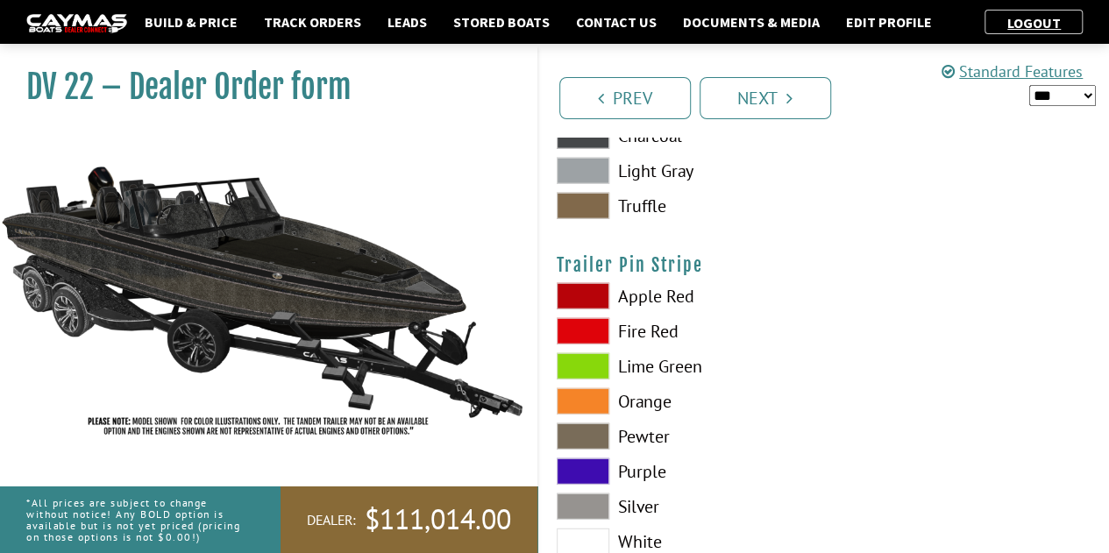
click at [598, 529] on span at bounding box center [583, 542] width 53 height 26
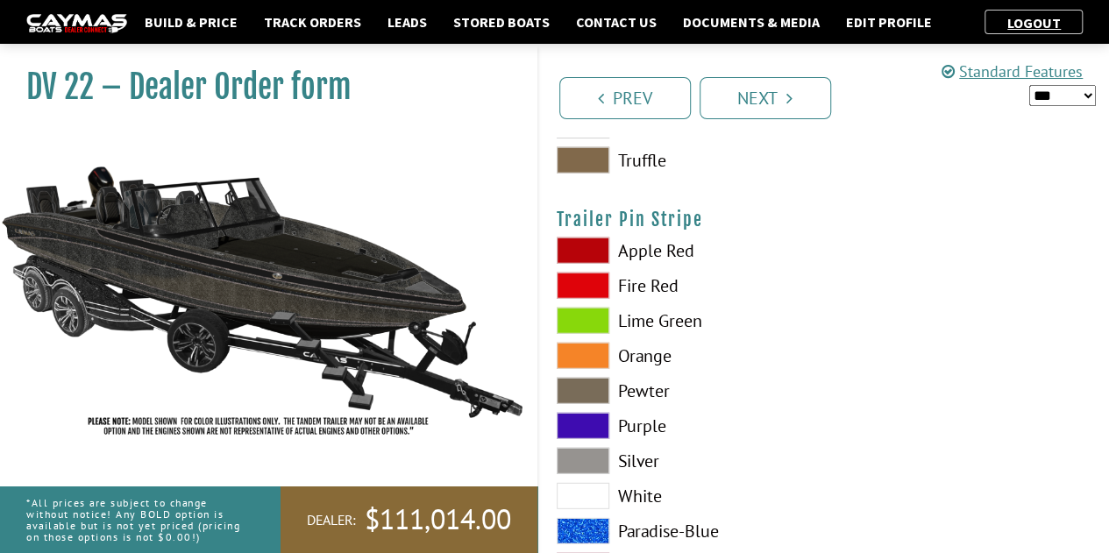
scroll to position [8810, 0]
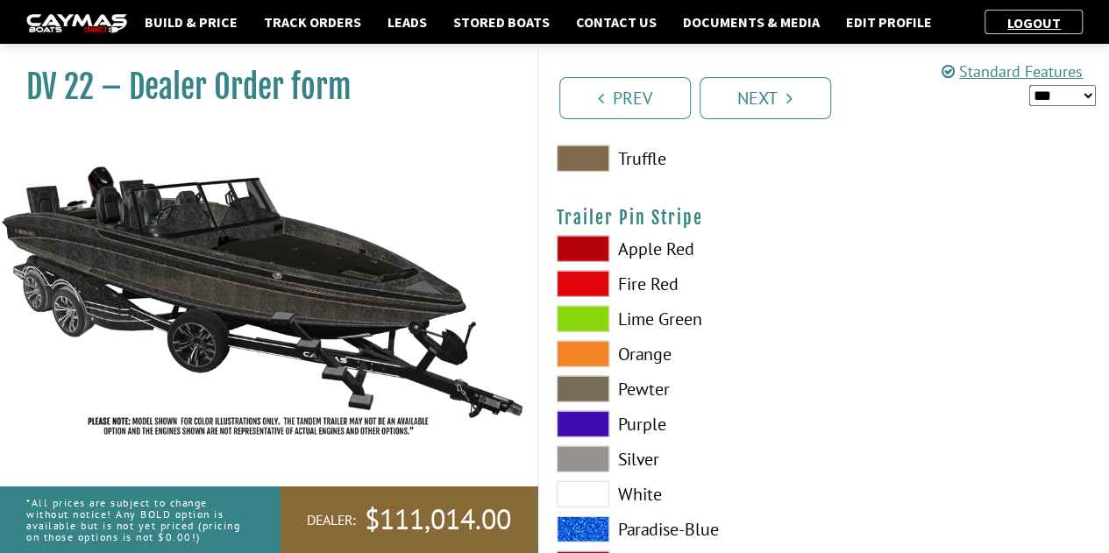
click at [583, 382] on span at bounding box center [583, 389] width 53 height 26
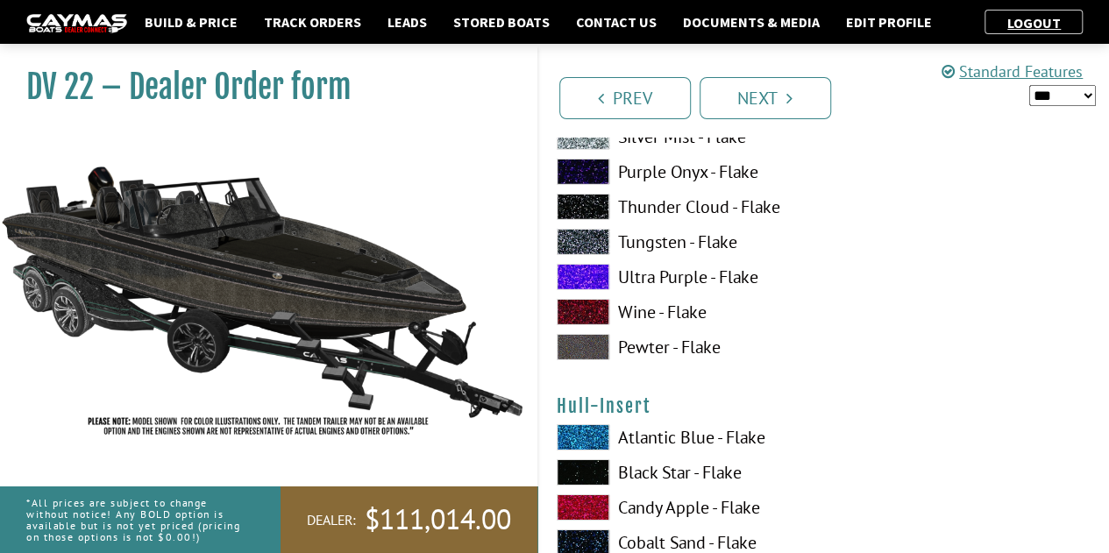
scroll to position [6066, 0]
click at [583, 499] on span at bounding box center [583, 508] width 53 height 26
click at [578, 473] on span at bounding box center [583, 472] width 53 height 26
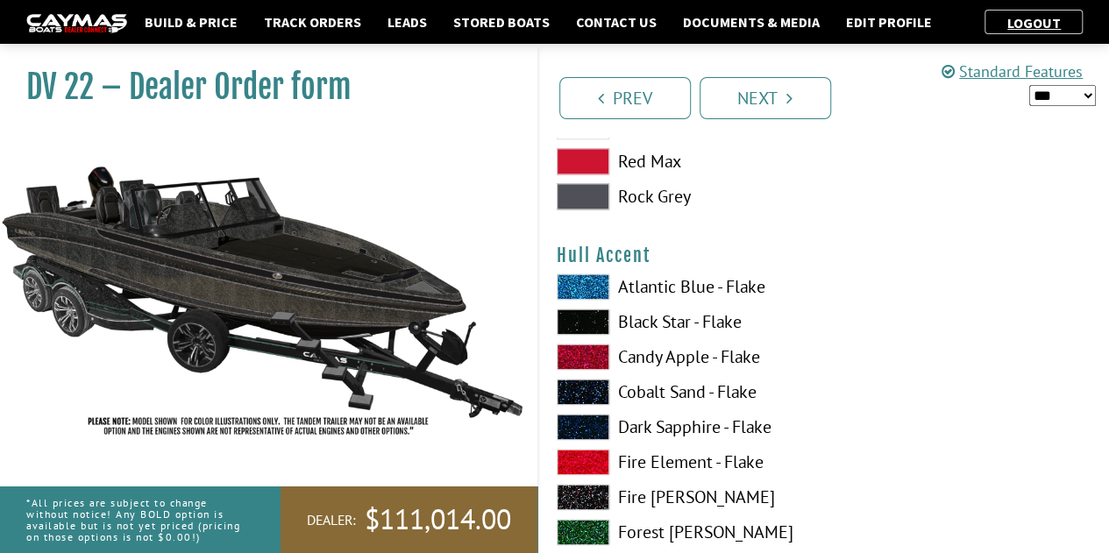
scroll to position [4421, 0]
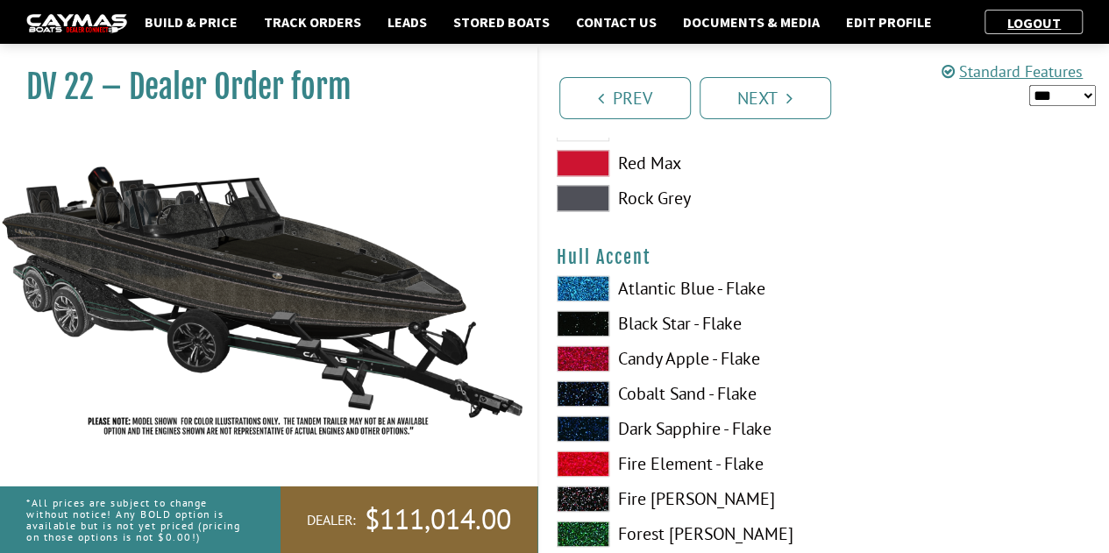
click at [588, 324] on span at bounding box center [583, 323] width 53 height 26
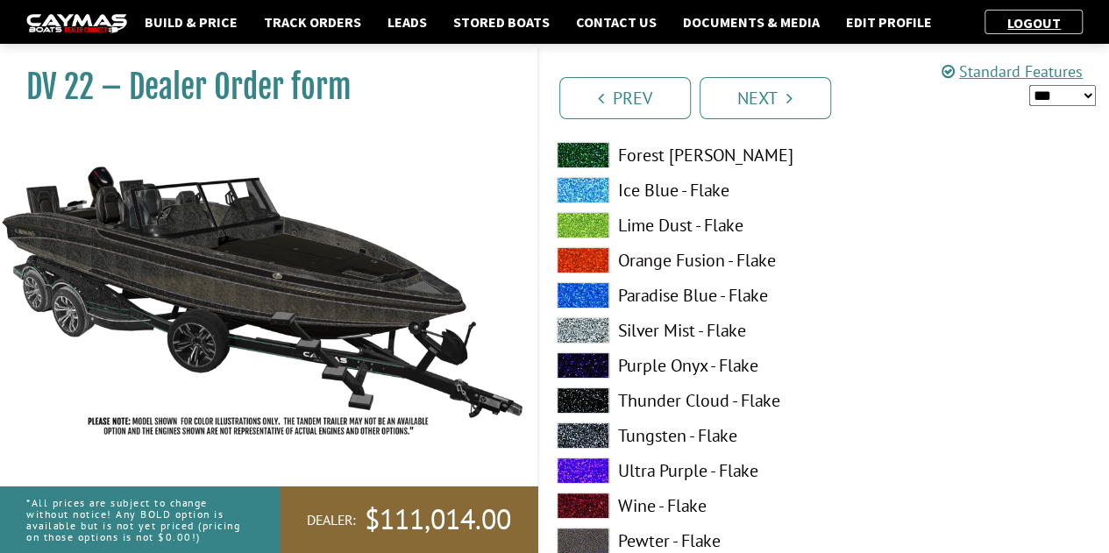
scroll to position [3321, 0]
